Goal: Information Seeking & Learning: Learn about a topic

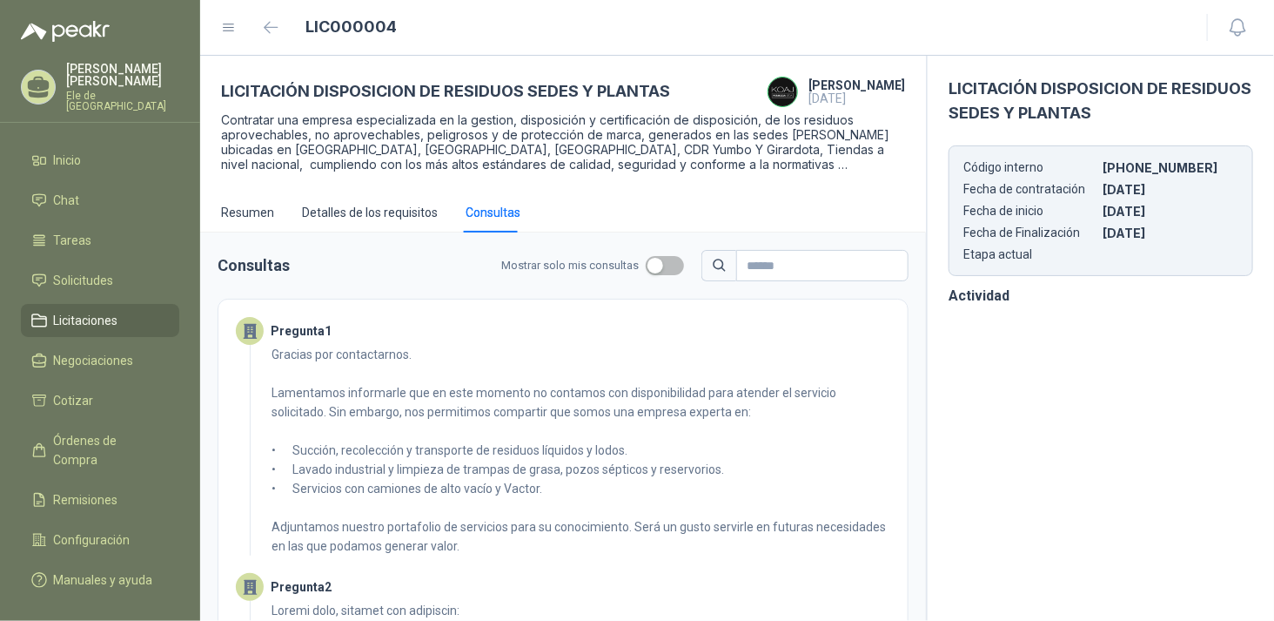
click at [62, 311] on span "Licitaciones" at bounding box center [86, 320] width 64 height 19
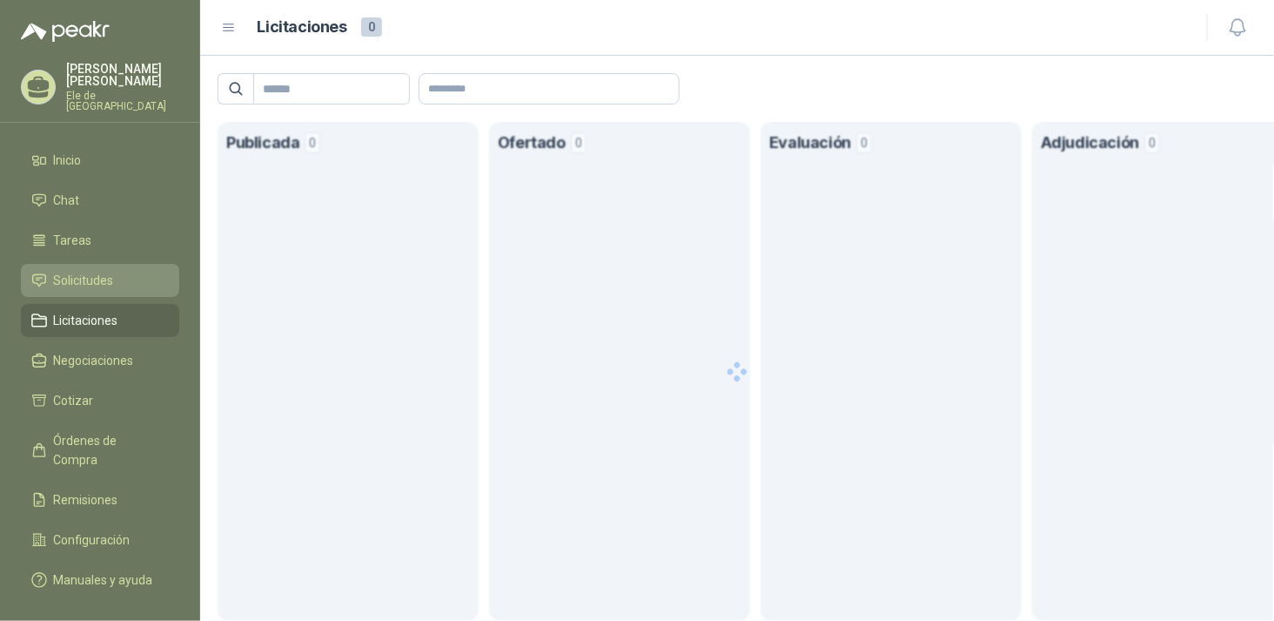
click at [70, 271] on span "Solicitudes" at bounding box center [84, 280] width 60 height 19
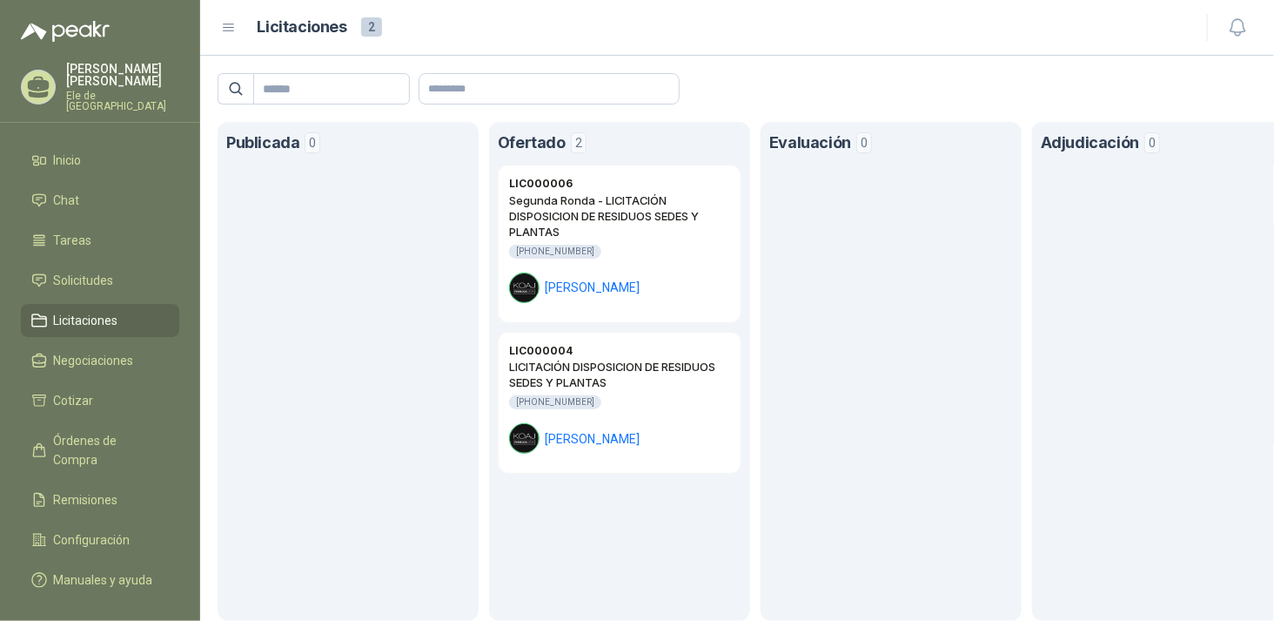
click at [89, 311] on span "Licitaciones" at bounding box center [86, 320] width 64 height 19
click at [640, 220] on h2 "Segunda Ronda - LICITACIÓN DISPOSICION DE RESIDUOS SEDES Y PLANTAS" at bounding box center [619, 215] width 221 height 47
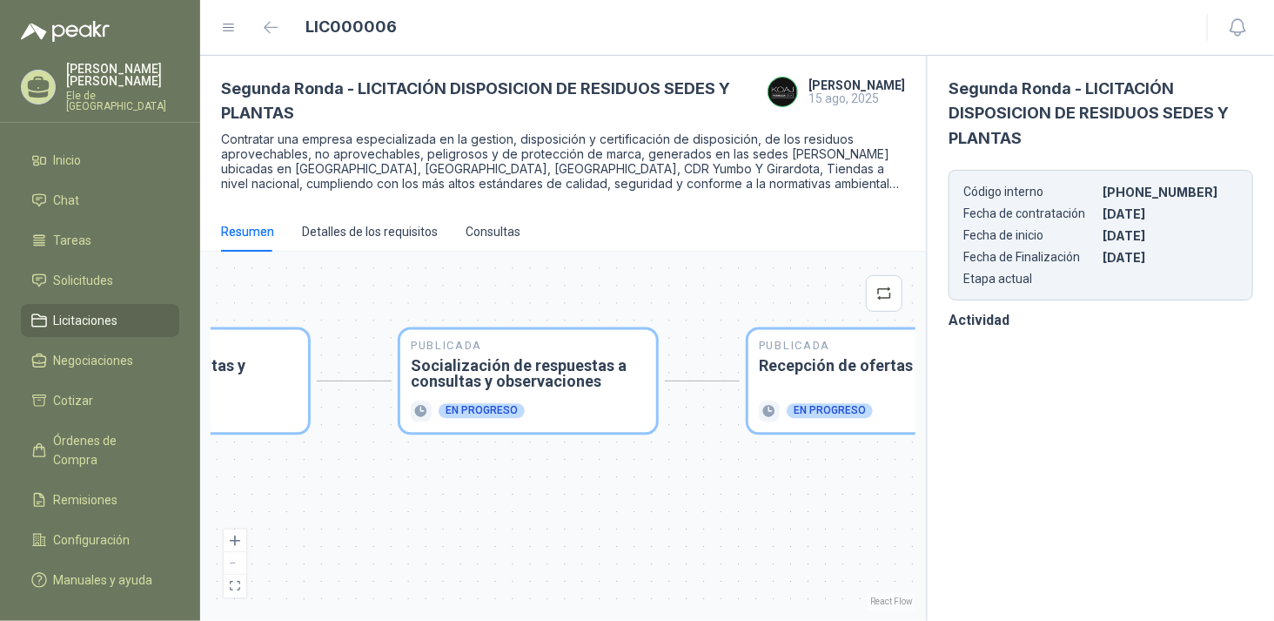
drag, startPoint x: 359, startPoint y: 247, endPoint x: 340, endPoint y: 245, distance: 19.3
click at [337, 245] on div "Resumen Detalles de los requisitos Consultas Publicada Envío de invitación a of…" at bounding box center [563, 415] width 726 height 409
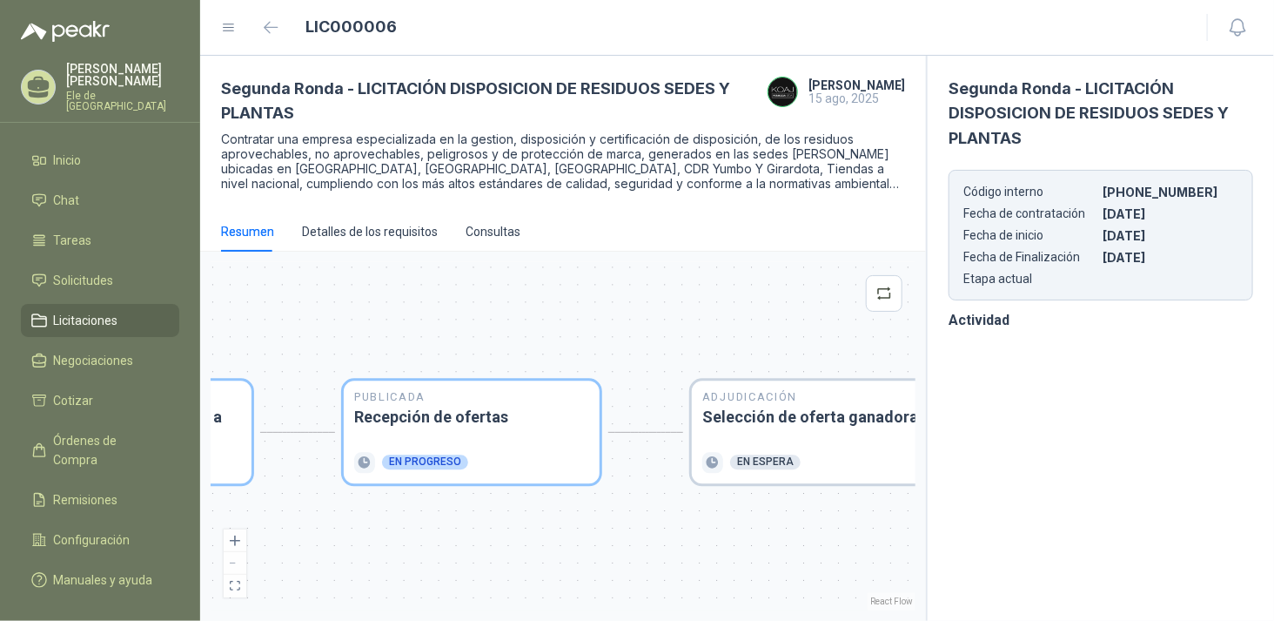
drag, startPoint x: 729, startPoint y: 282, endPoint x: 333, endPoint y: 333, distance: 399.3
click at [333, 333] on div "Publicada Envío de invitación a oferentes Finalizado Publicada Recepción de con…" at bounding box center [563, 436] width 705 height 348
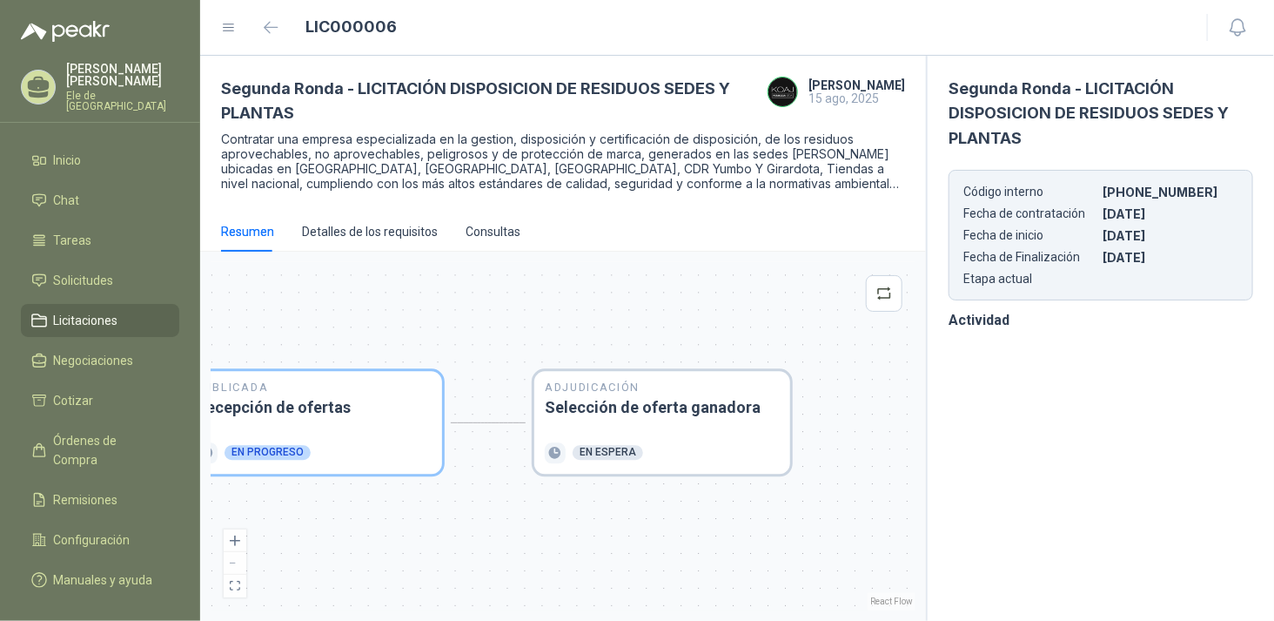
drag, startPoint x: 658, startPoint y: 346, endPoint x: 833, endPoint y: 346, distance: 174.9
click at [833, 346] on div "Publicada Envío de invitación a oferentes Finalizado Publicada Recepción de con…" at bounding box center [563, 436] width 705 height 348
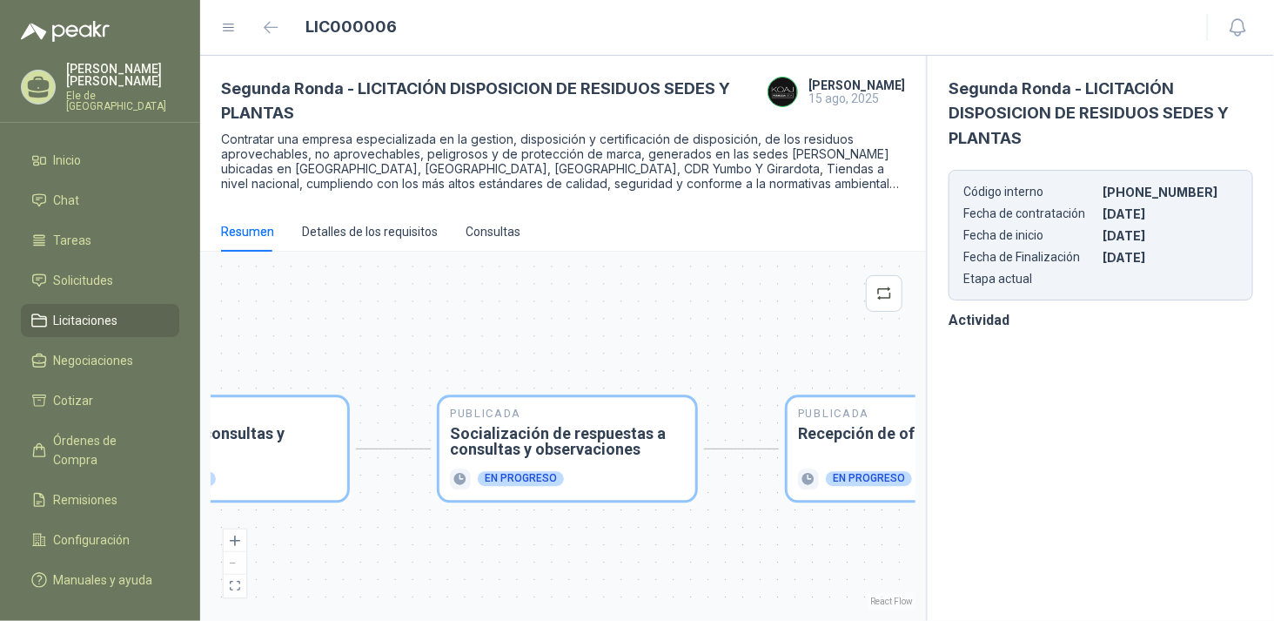
drag, startPoint x: 465, startPoint y: 319, endPoint x: 813, endPoint y: 335, distance: 348.5
click at [813, 335] on div "Publicada Envío de invitación a oferentes Finalizado Publicada Recepción de con…" at bounding box center [563, 436] width 705 height 348
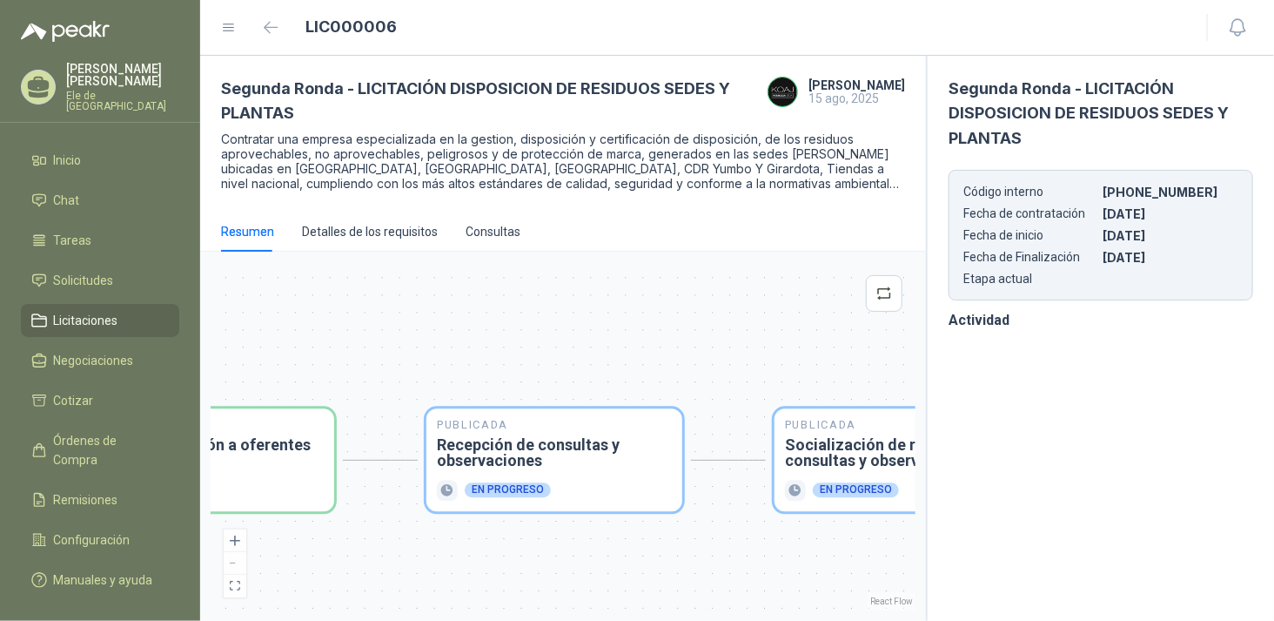
drag, startPoint x: 528, startPoint y: 326, endPoint x: 803, endPoint y: 336, distance: 275.2
click at [803, 336] on div "Publicada Envío de invitación a oferentes Finalizado Publicada Recepción de con…" at bounding box center [563, 436] width 705 height 348
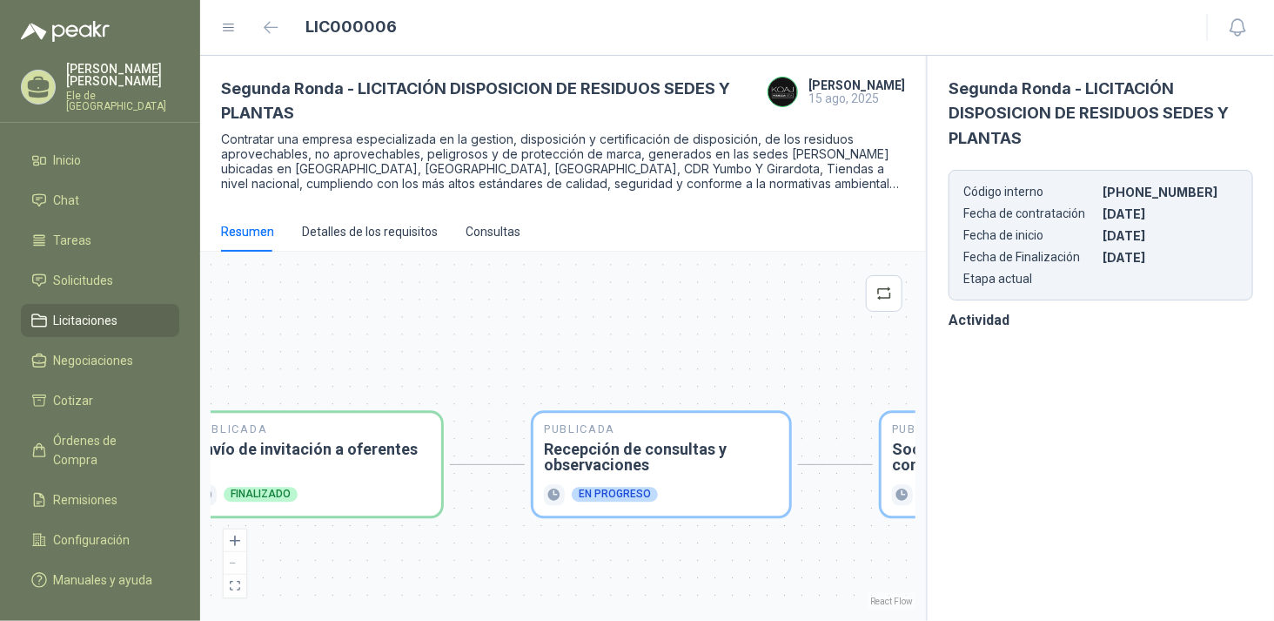
drag, startPoint x: 611, startPoint y: 345, endPoint x: 169, endPoint y: 310, distance: 443.5
click at [54, 319] on div "[PERSON_NAME] Ele de [GEOGRAPHIC_DATA] Inicio Chat Tareas Solicitudes Licitacio…" at bounding box center [637, 310] width 1274 height 621
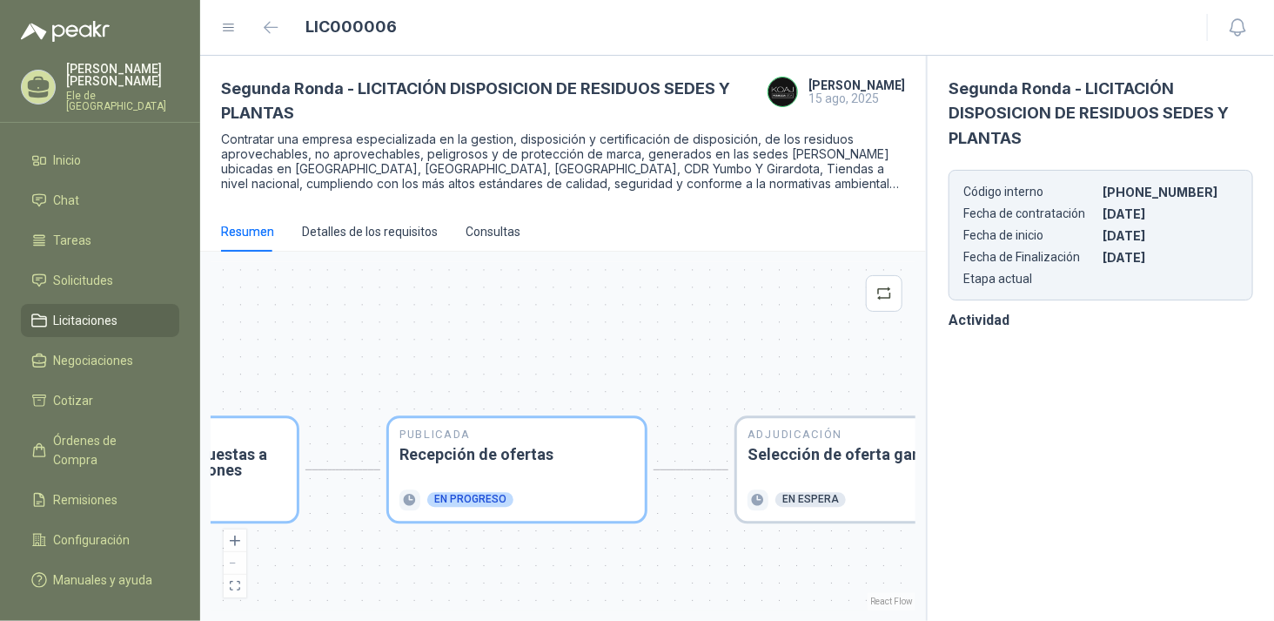
drag, startPoint x: 579, startPoint y: 293, endPoint x: 389, endPoint y: 329, distance: 193.1
click at [389, 329] on div "Publicada Envío de invitación a oferentes Finalizado Publicada Recepción de con…" at bounding box center [563, 436] width 705 height 348
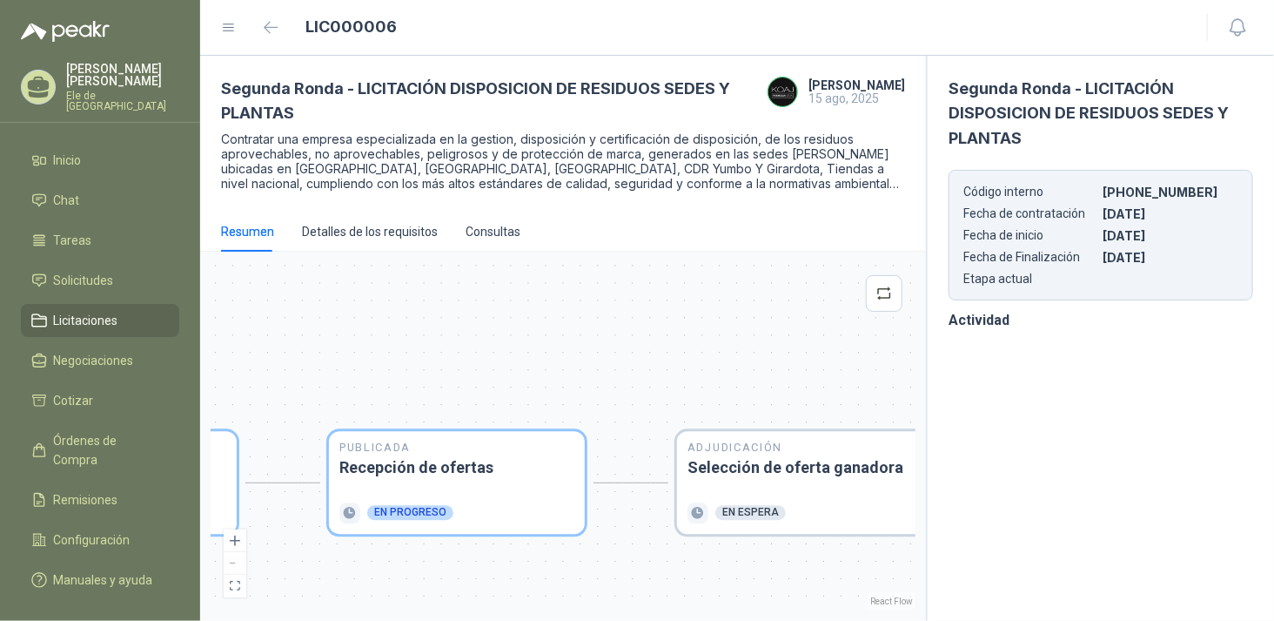
drag, startPoint x: 603, startPoint y: 276, endPoint x: 543, endPoint y: 289, distance: 61.5
click at [543, 289] on div "Publicada Envío de invitación a oferentes Finalizado Publicada Recepción de con…" at bounding box center [563, 436] width 705 height 348
